Goal: Subscribe to service/newsletter

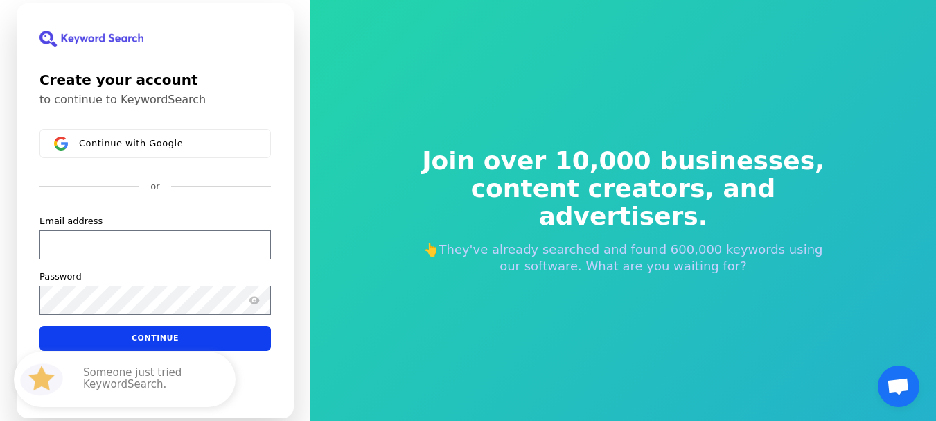
scroll to position [17, 0]
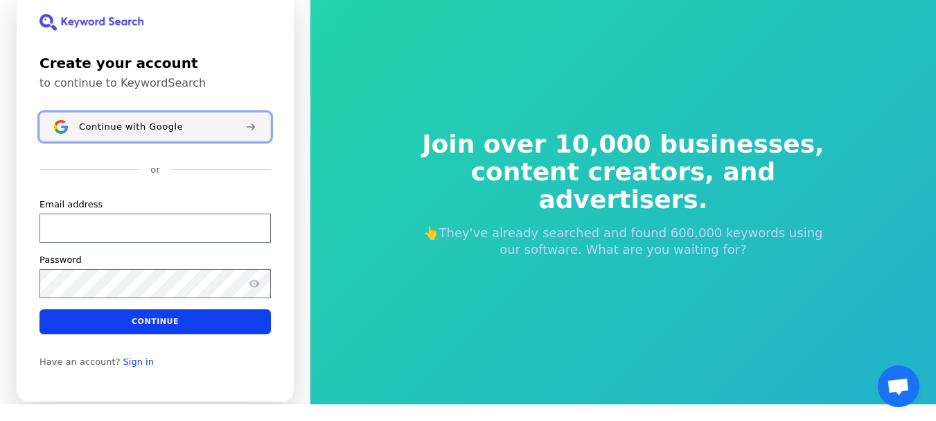
click at [116, 127] on span "Continue with Google" at bounding box center [131, 126] width 104 height 11
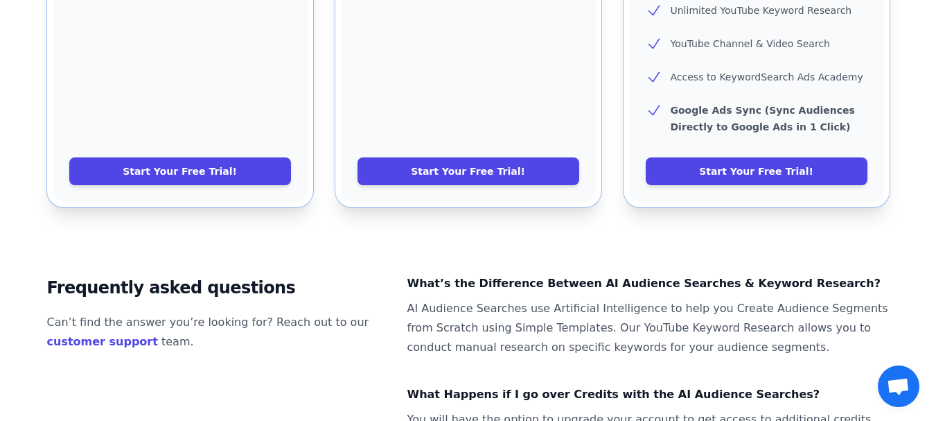
scroll to position [901, 0]
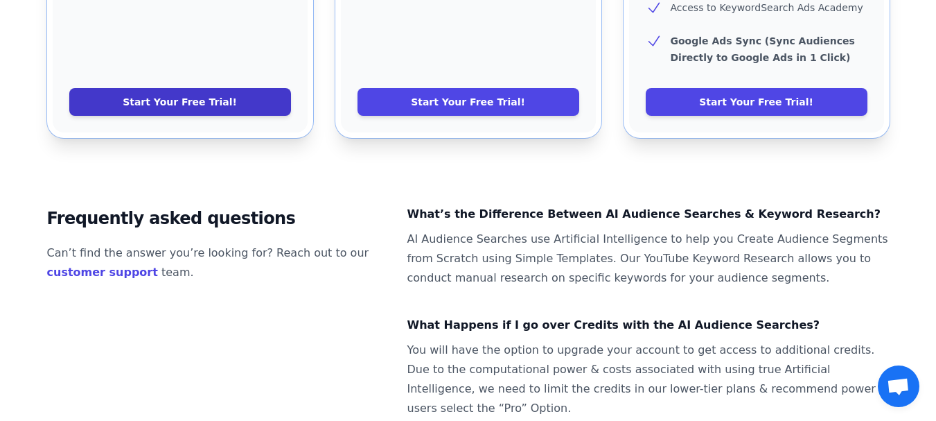
click at [199, 88] on link "Start Your Free Trial!" at bounding box center [180, 102] width 222 height 28
